Goal: Task Accomplishment & Management: Manage account settings

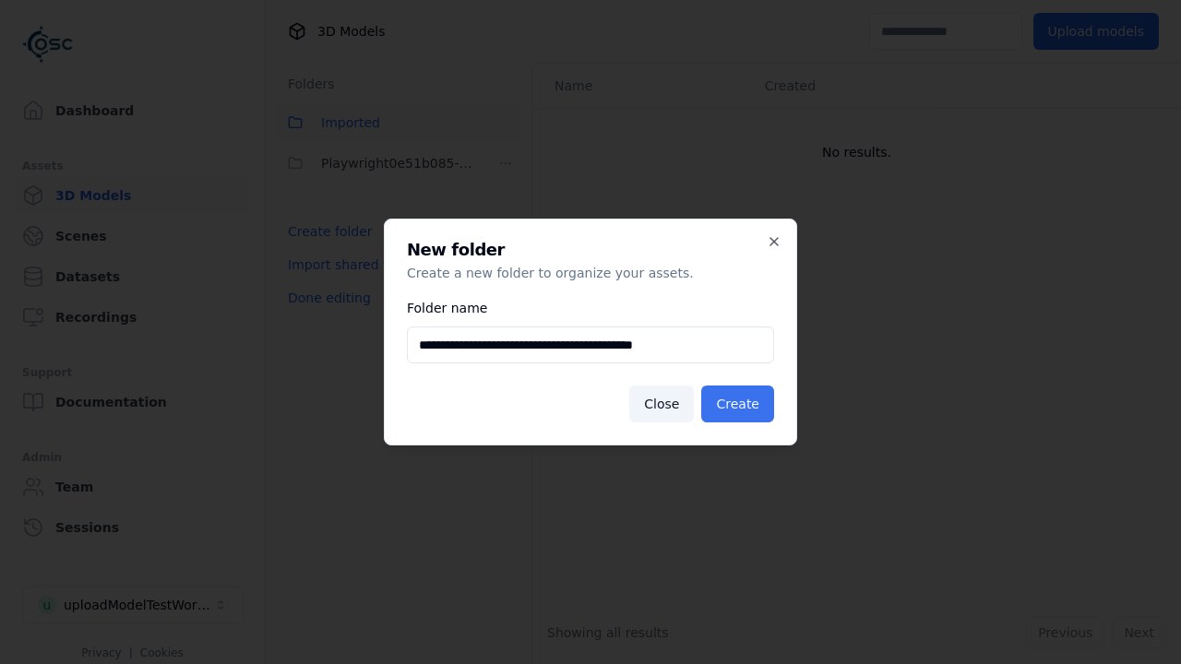
type input "**********"
click at [740, 404] on button "Create" at bounding box center [737, 404] width 73 height 37
click at [1099, 31] on button "Upload models" at bounding box center [1095, 31] width 125 height 37
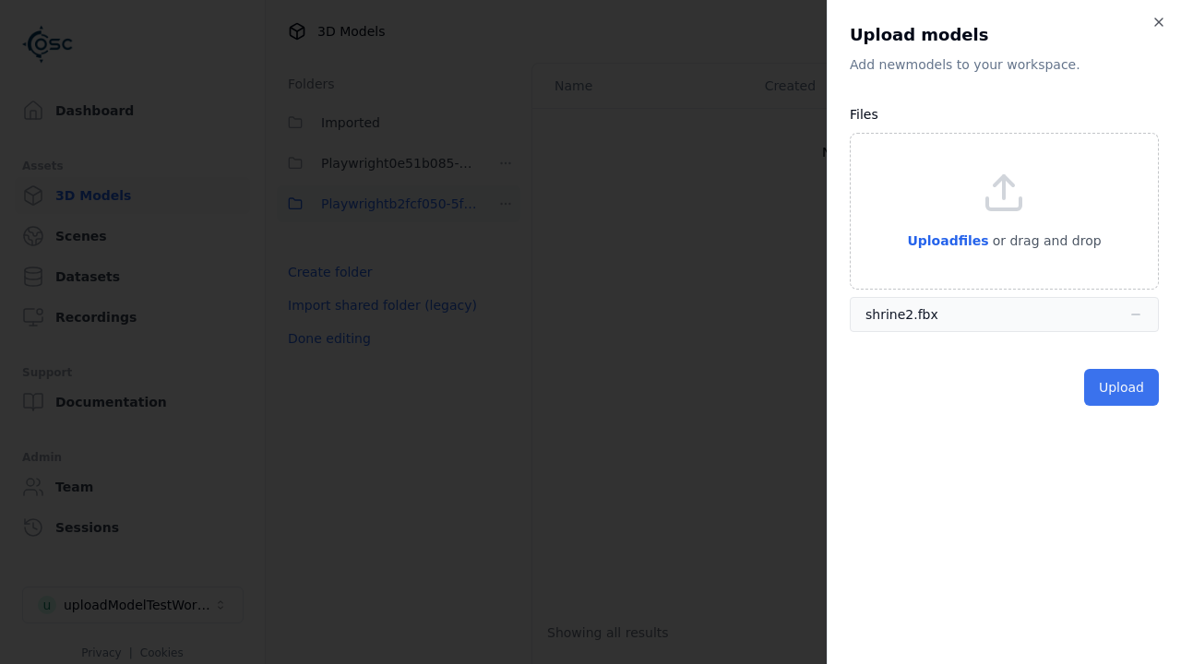
click at [1123, 387] on button "Upload" at bounding box center [1121, 387] width 75 height 37
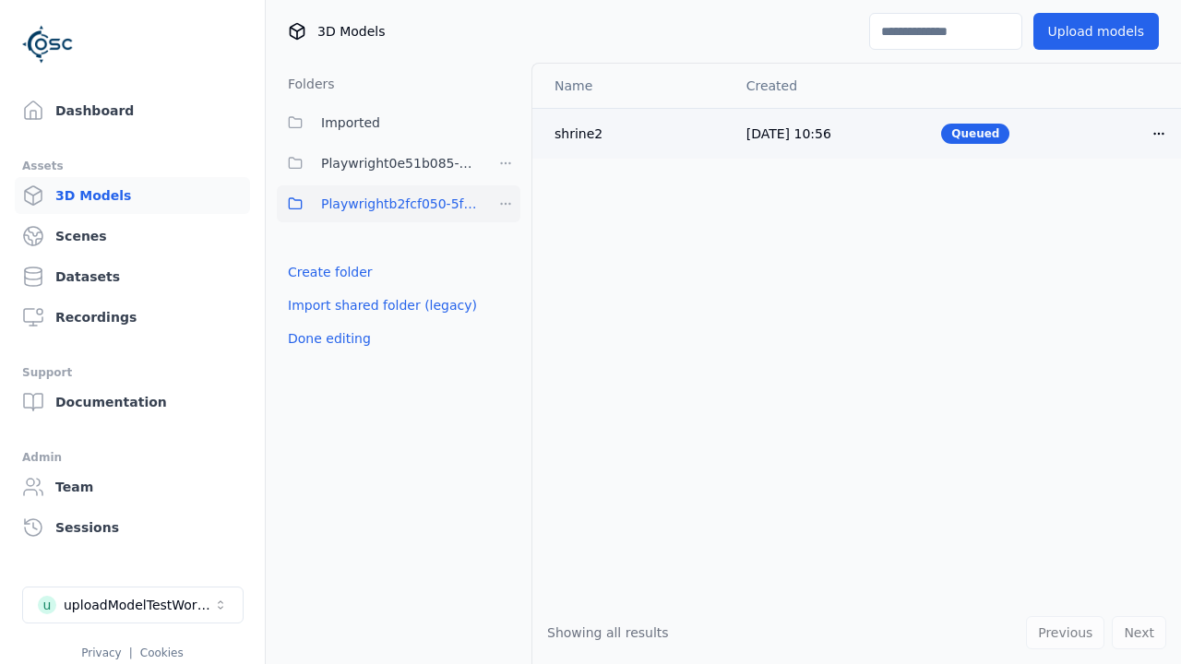
click at [1159, 133] on html "Support Dashboard Assets 3D Models Scenes Datasets Recordings Support Documenta…" at bounding box center [590, 332] width 1181 height 664
click at [1118, 205] on div "Delete" at bounding box center [1118, 205] width 109 height 30
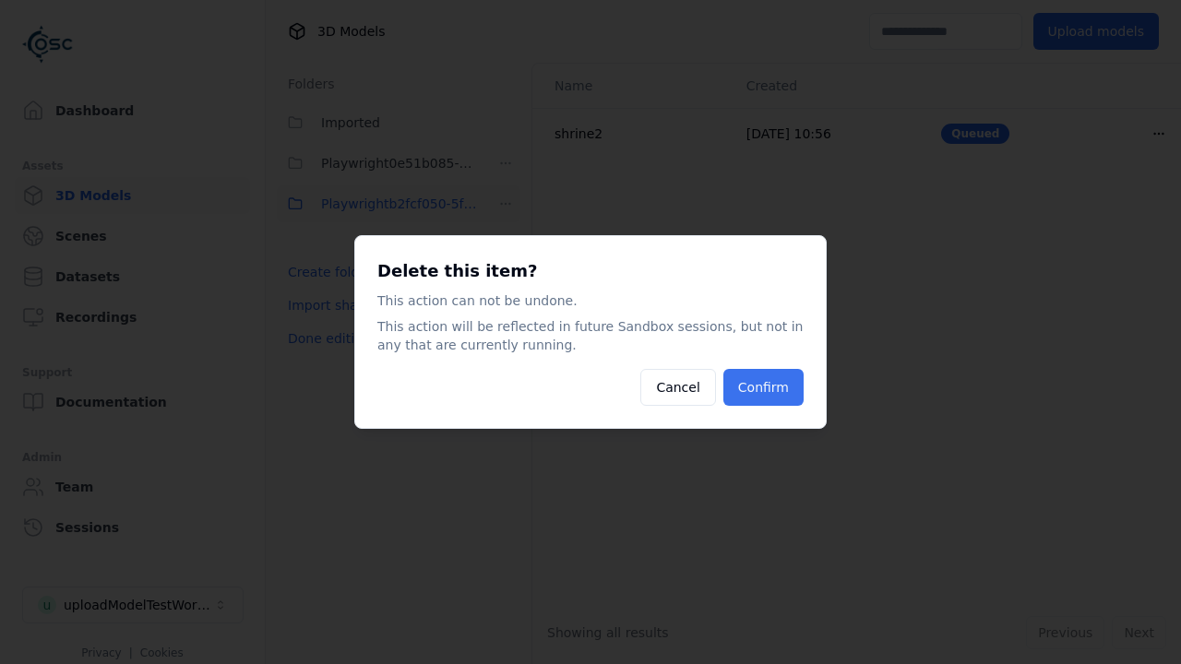
click at [765, 387] on button "Confirm" at bounding box center [763, 387] width 80 height 37
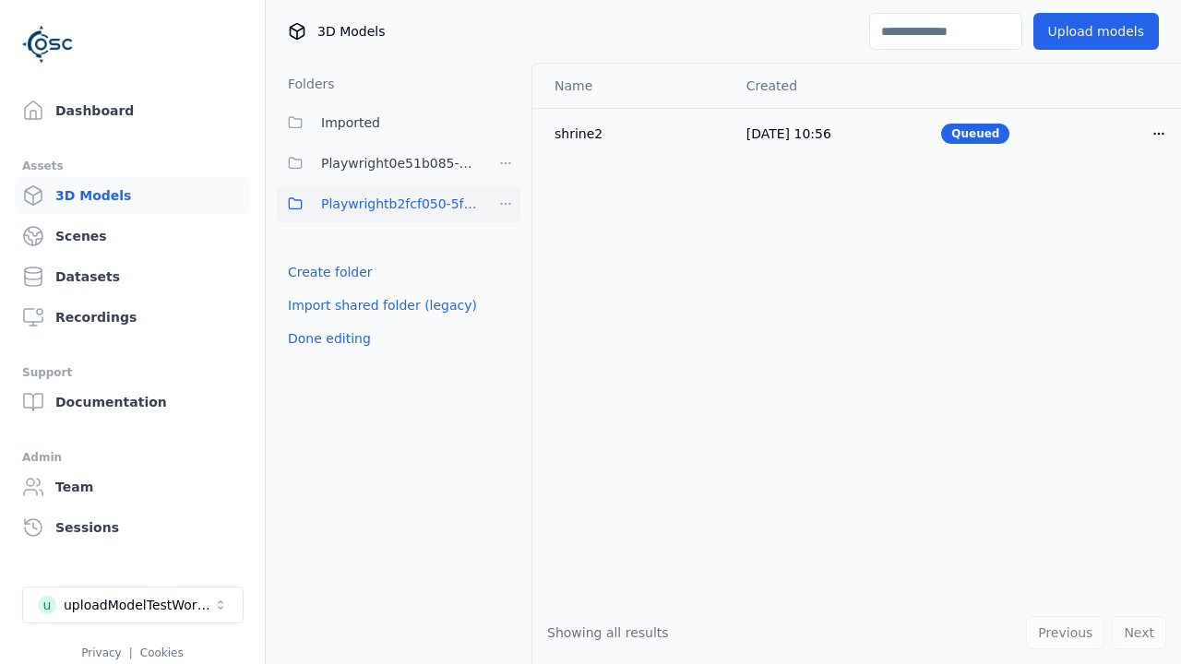
click at [505, 204] on html "Support Dashboard Assets 3D Models Scenes Datasets Recordings Support Documenta…" at bounding box center [590, 332] width 1181 height 664
